Goal: Navigation & Orientation: Find specific page/section

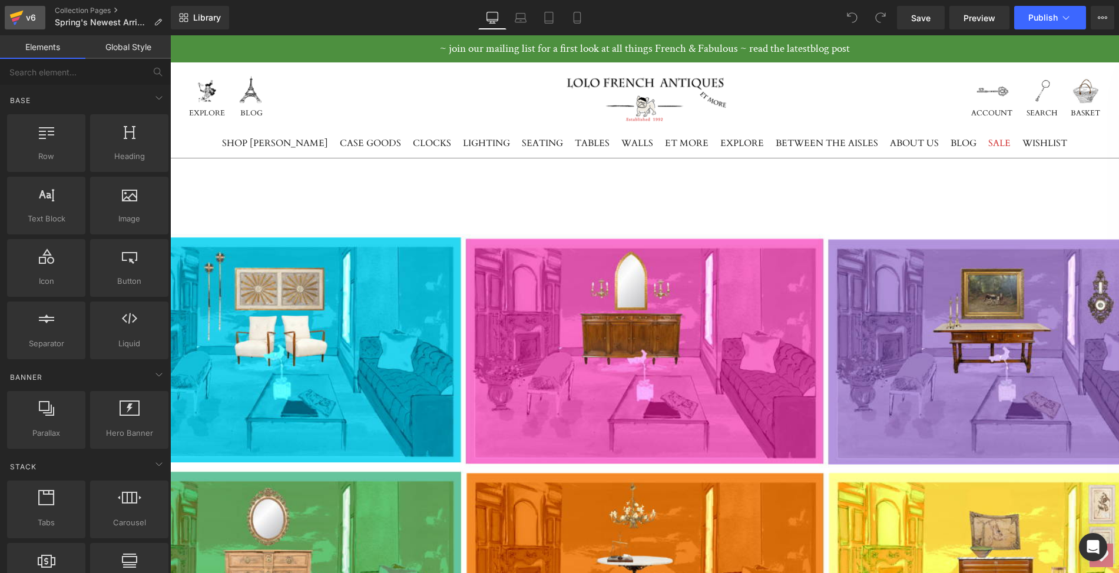
click at [13, 11] on icon at bounding box center [16, 17] width 14 height 29
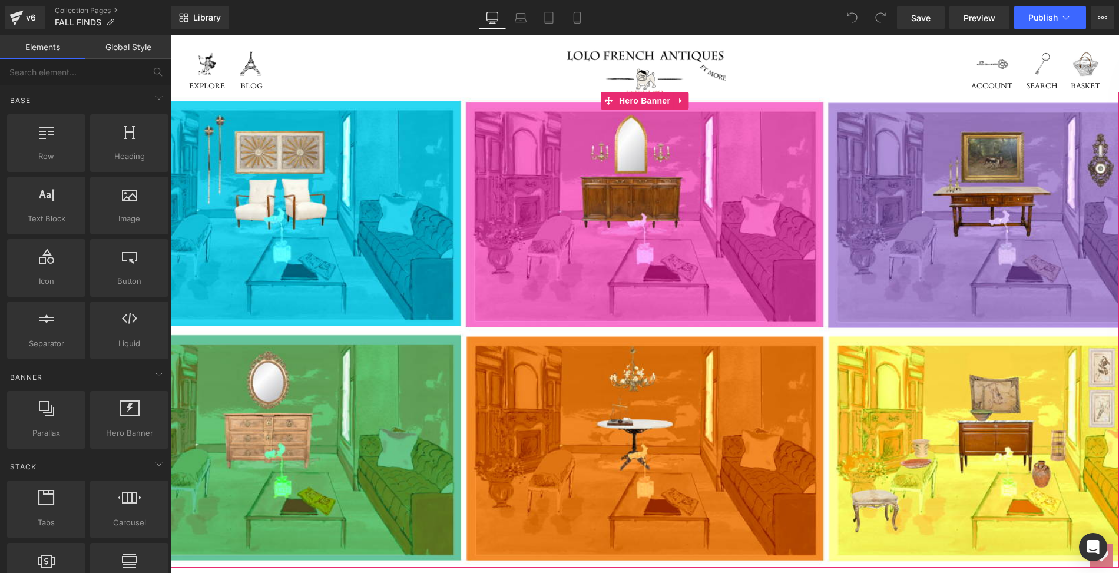
scroll to position [57, 0]
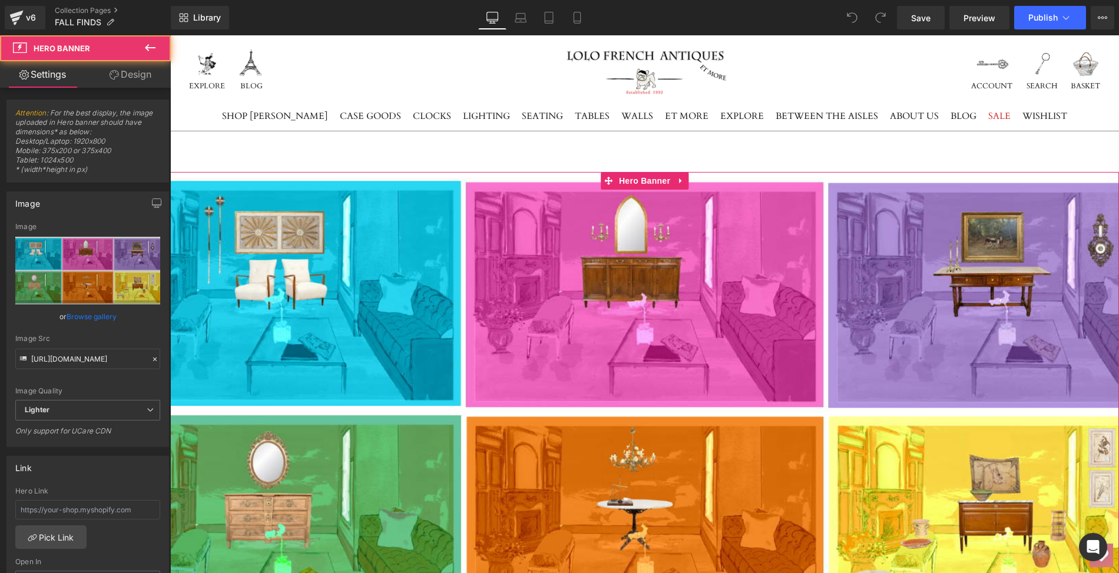
click at [339, 310] on div at bounding box center [644, 410] width 949 height 476
click at [99, 319] on link "Browse gallery" at bounding box center [92, 316] width 50 height 21
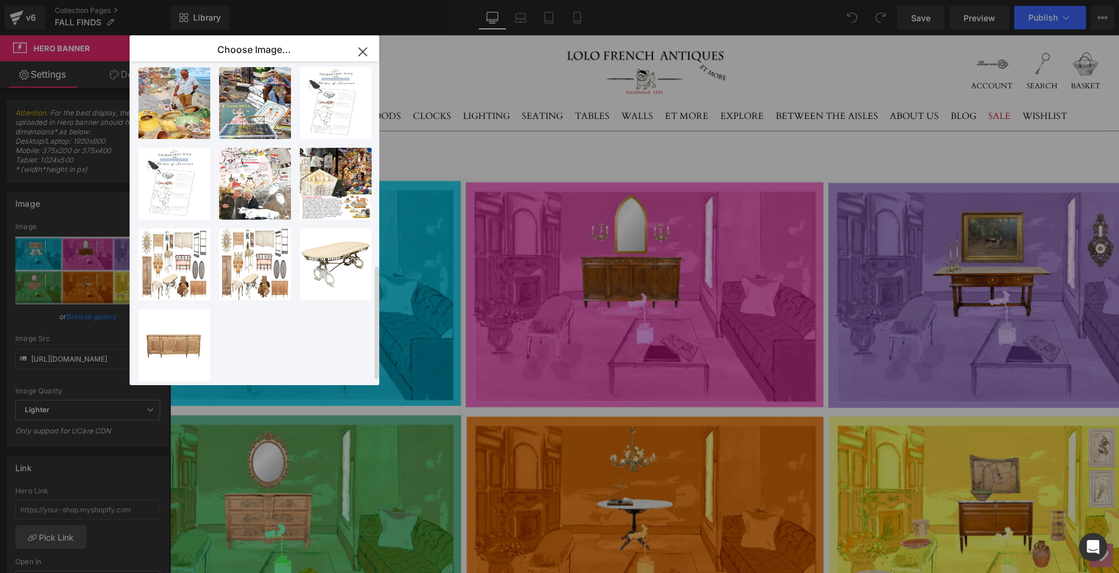
scroll to position [583, 0]
click at [363, 51] on icon "button" at bounding box center [363, 52] width 8 height 8
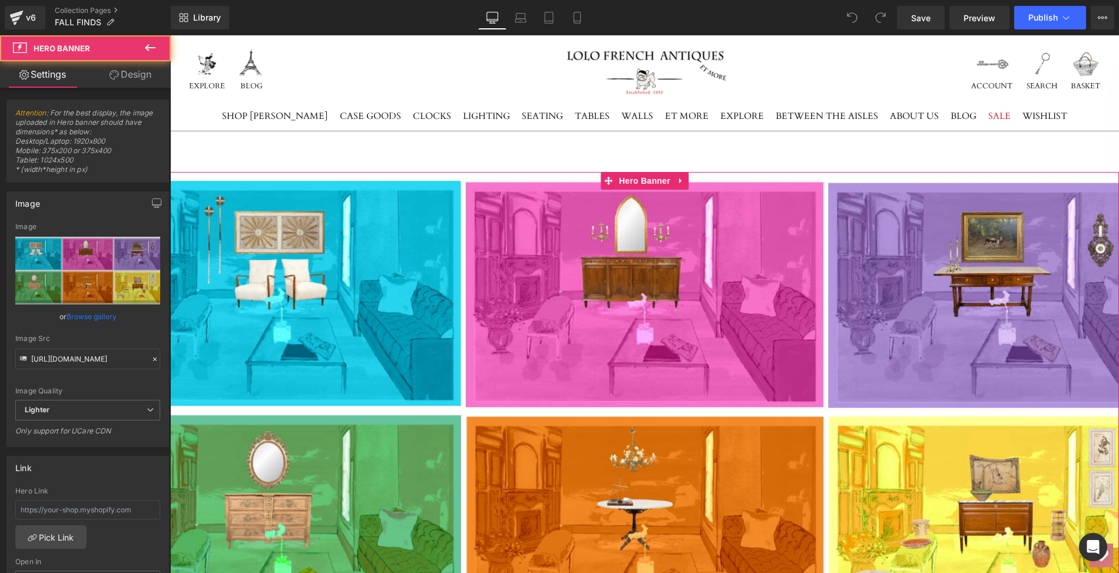
click at [233, 277] on div at bounding box center [644, 410] width 949 height 476
